Goal: Information Seeking & Learning: Find contact information

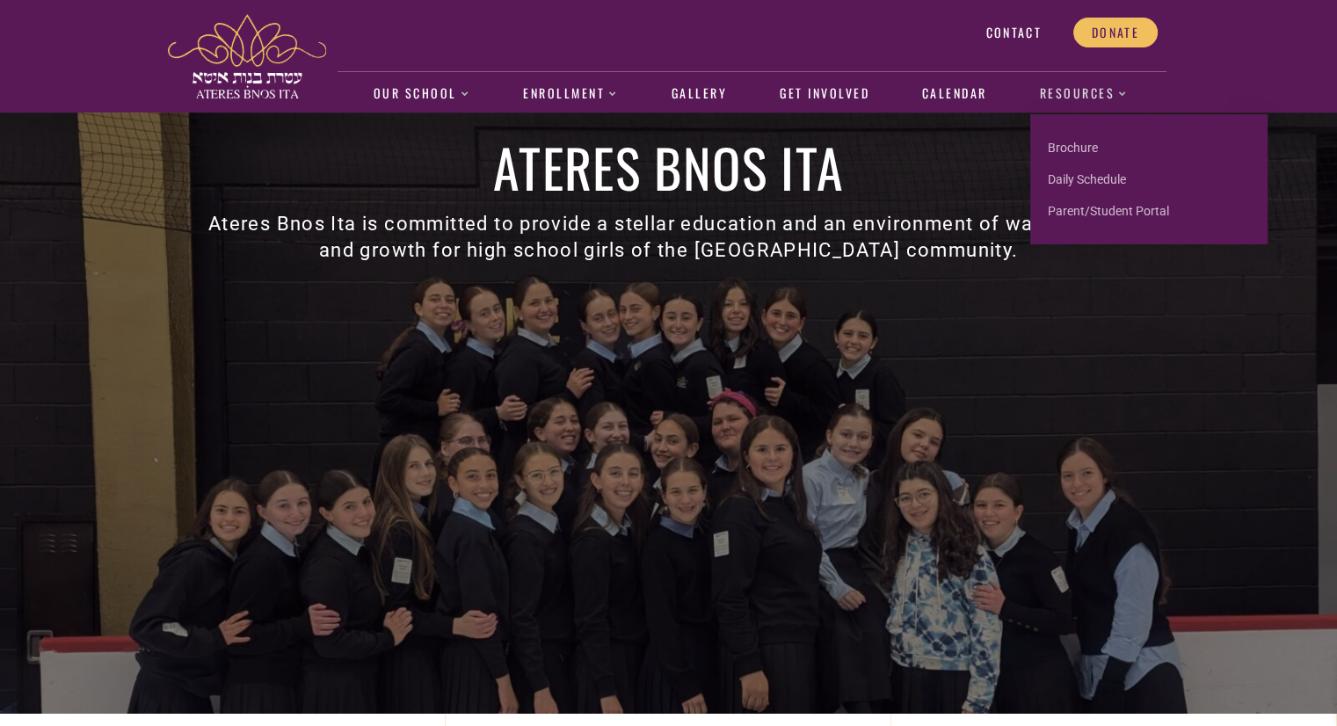
click at [1078, 98] on link "Resources" at bounding box center [1083, 94] width 107 height 40
click at [1084, 97] on link "Resources" at bounding box center [1083, 94] width 107 height 40
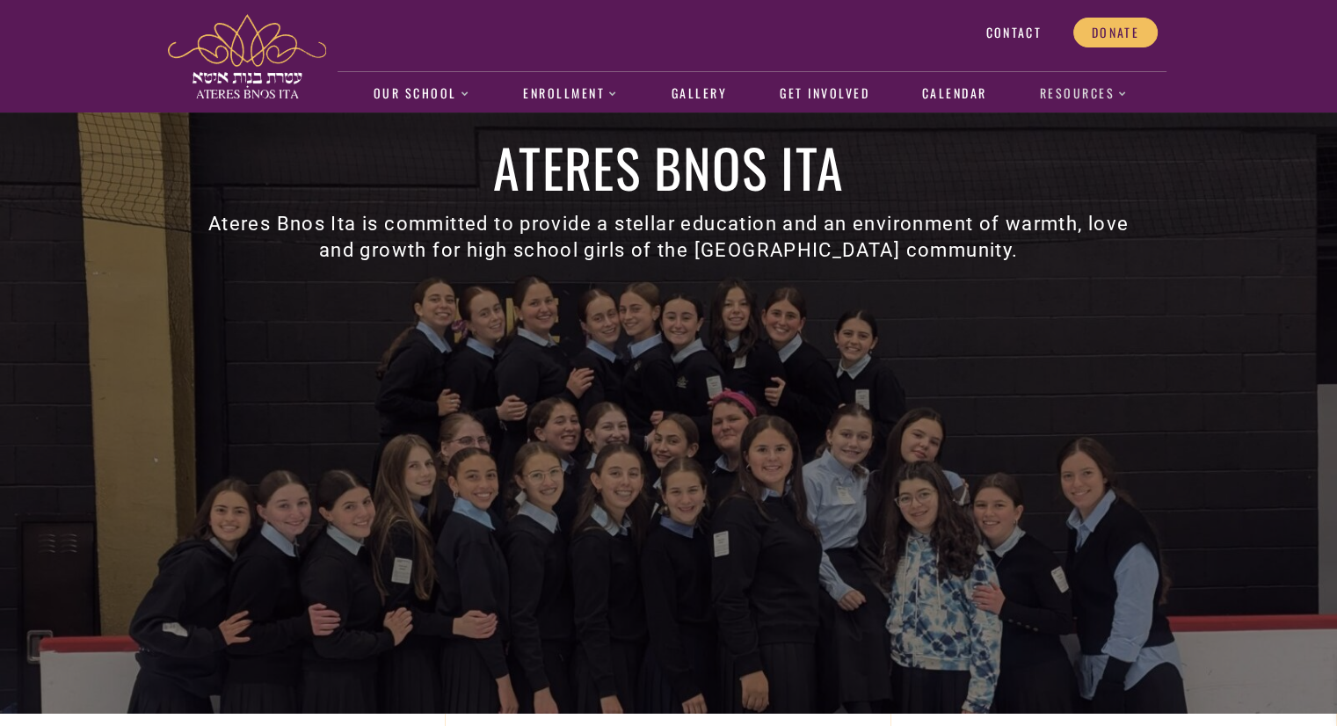
click at [1072, 97] on link "Resources" at bounding box center [1083, 94] width 107 height 40
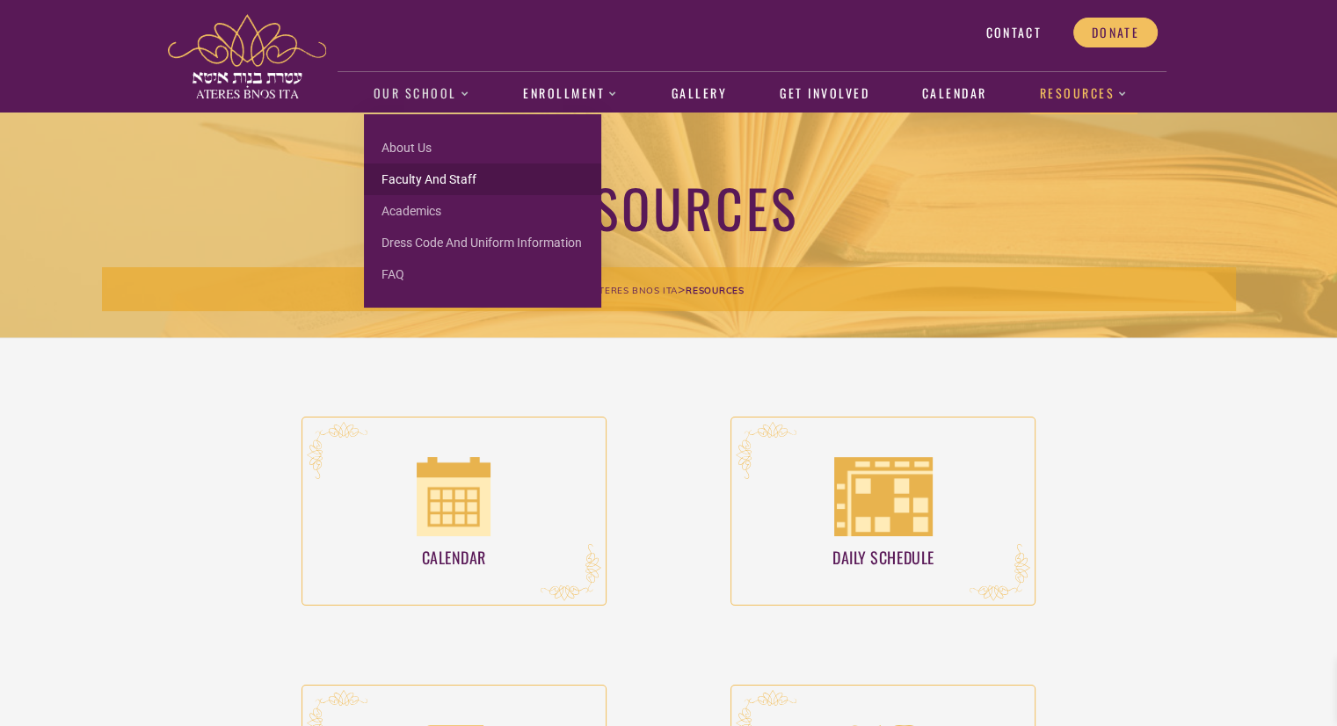
click at [425, 172] on link "Faculty and Staff" at bounding box center [482, 179] width 237 height 32
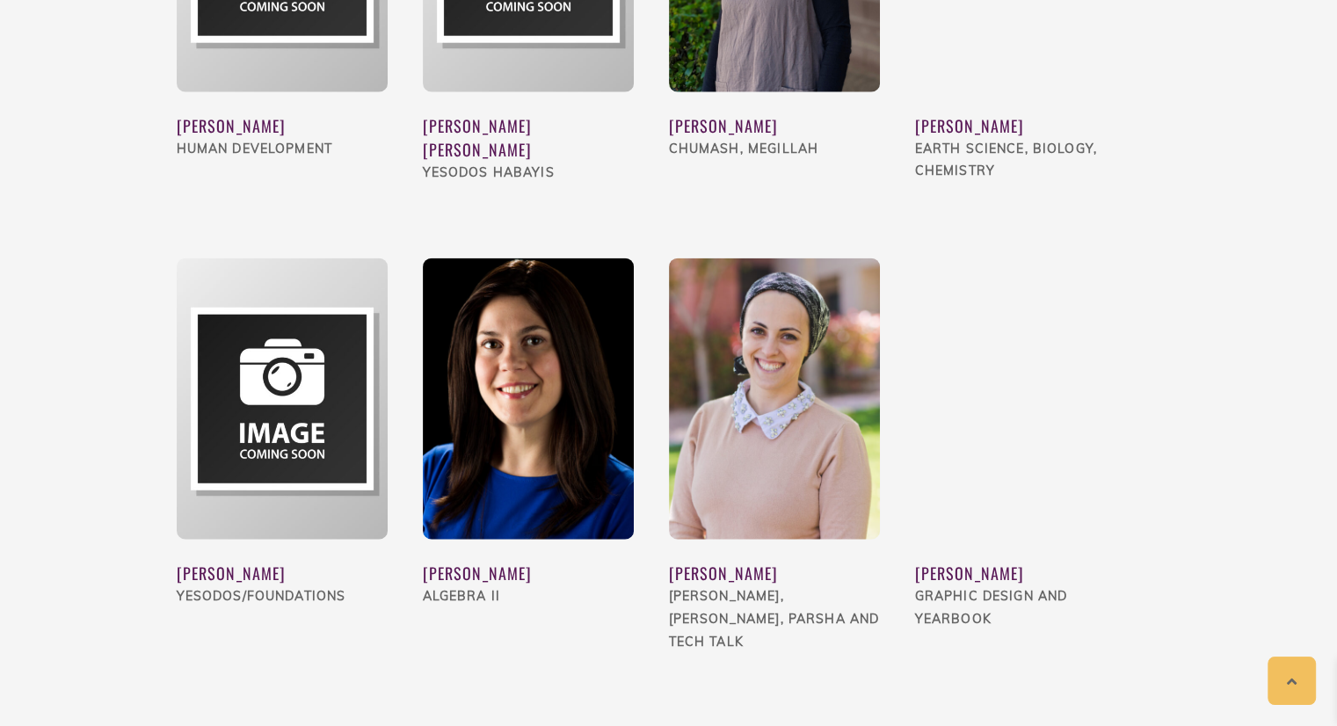
scroll to position [4141, 0]
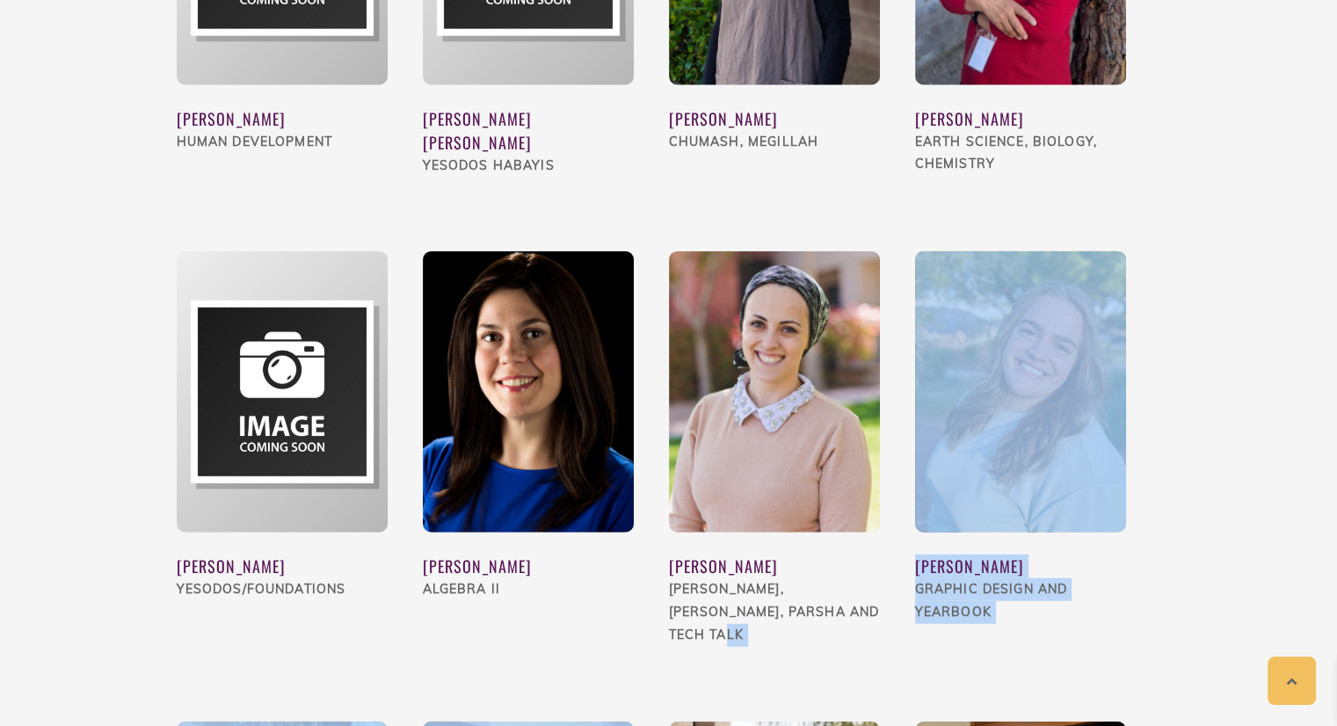
drag, startPoint x: 655, startPoint y: 614, endPoint x: 656, endPoint y: 584, distance: 29.9
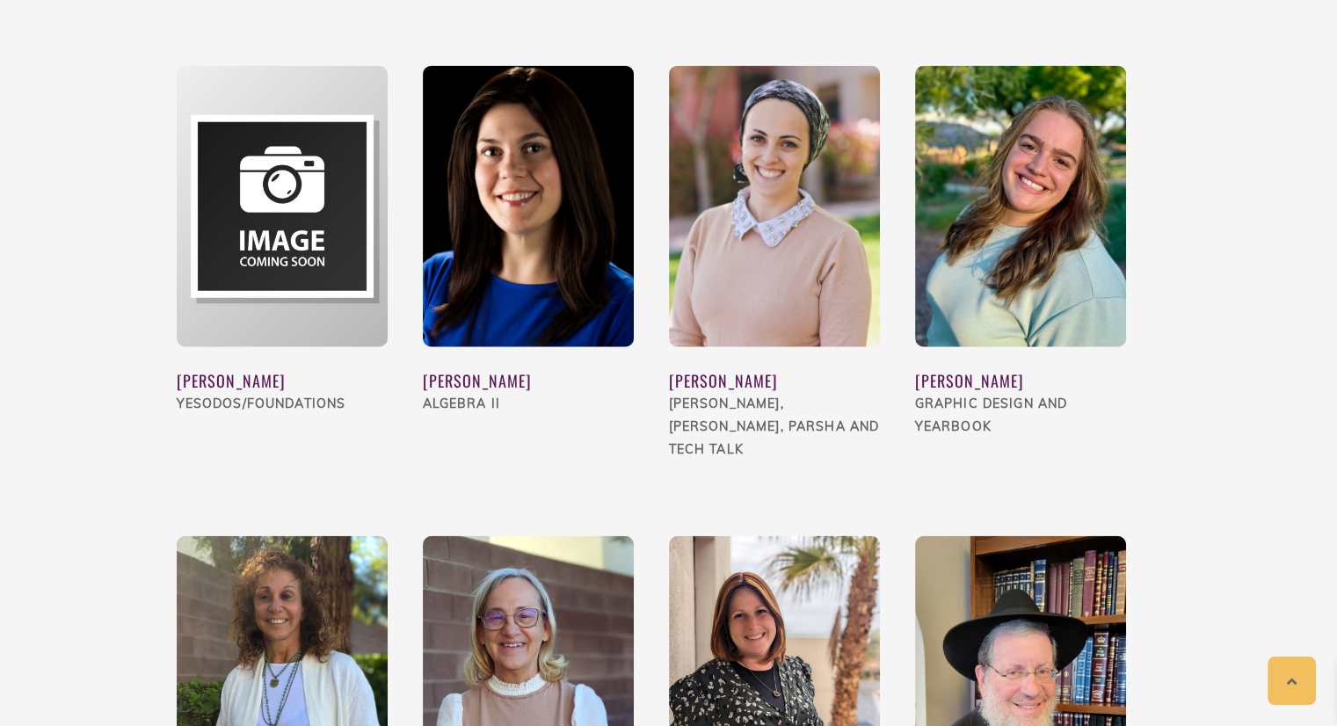
scroll to position [4317, 0]
